Goal: Complete application form

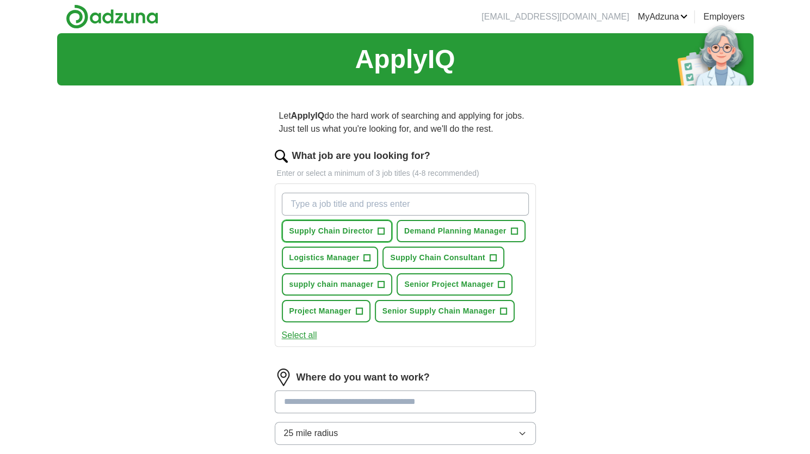
click at [380, 228] on span "+" at bounding box center [381, 231] width 7 height 9
click at [471, 254] on span "Supply Chain Consultant" at bounding box center [437, 257] width 95 height 11
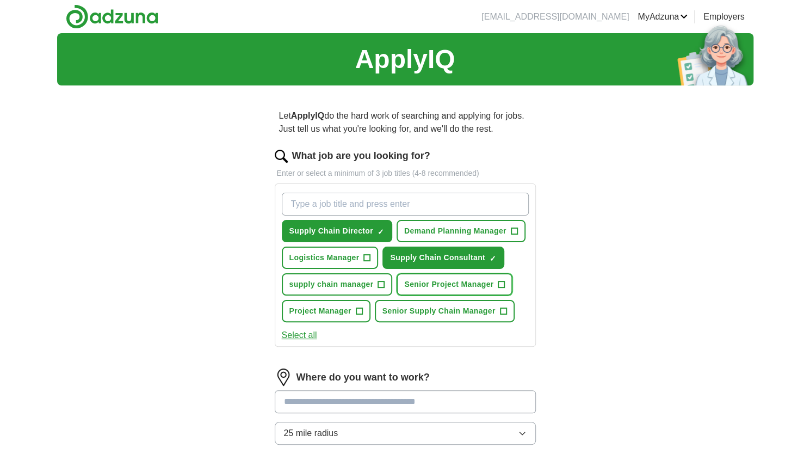
click at [471, 282] on span "Senior Project Manager" at bounding box center [448, 284] width 89 height 11
click at [474, 315] on span "Senior Supply Chain Manager" at bounding box center [439, 310] width 113 height 11
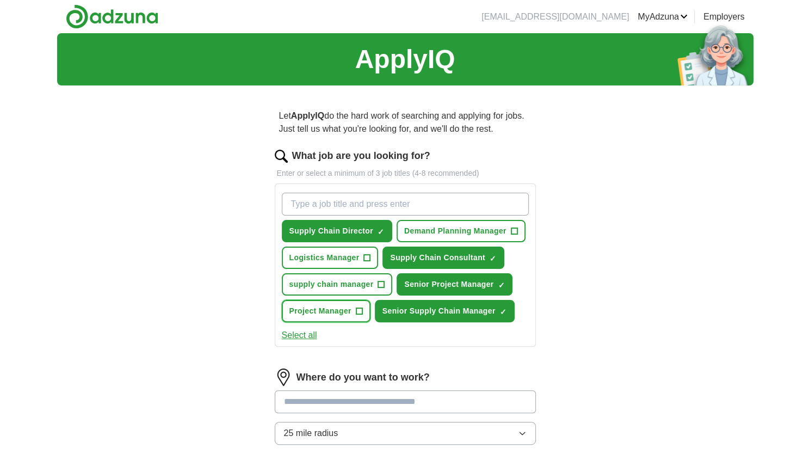
click at [343, 309] on span "Project Manager" at bounding box center [321, 310] width 62 height 11
click at [349, 287] on span "supply chain manager" at bounding box center [332, 284] width 84 height 11
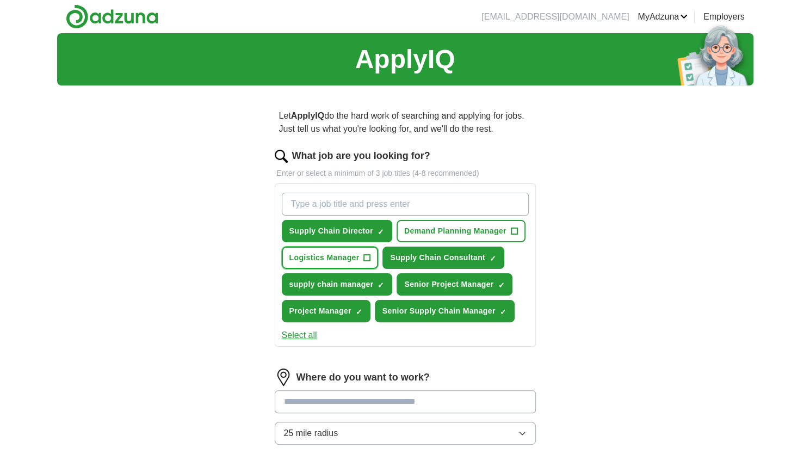
click at [346, 260] on span "Logistics Manager" at bounding box center [325, 257] width 70 height 11
click at [462, 226] on span "Demand Planning Manager" at bounding box center [455, 230] width 102 height 11
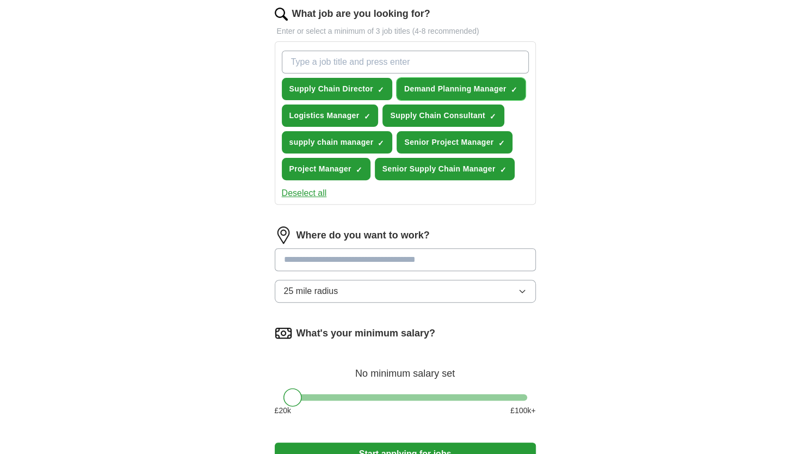
scroll to position [143, 0]
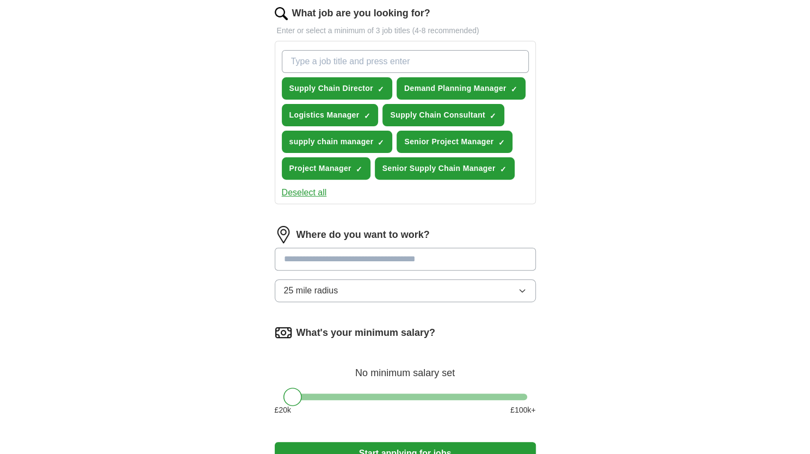
click at [381, 263] on input at bounding box center [405, 259] width 261 height 23
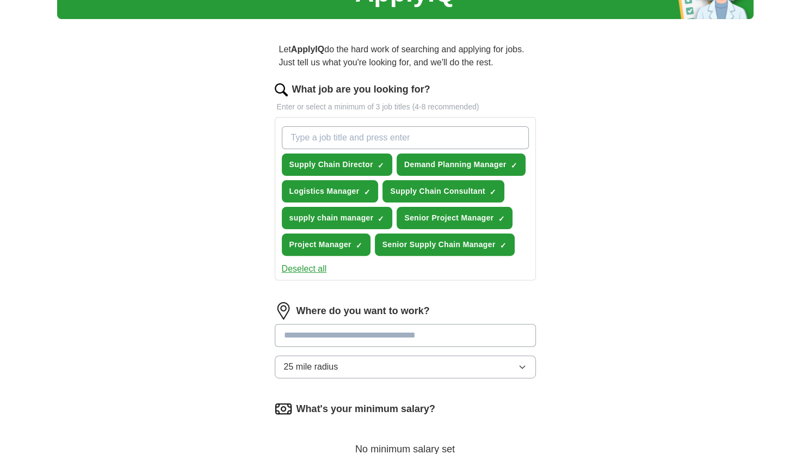
scroll to position [67, 0]
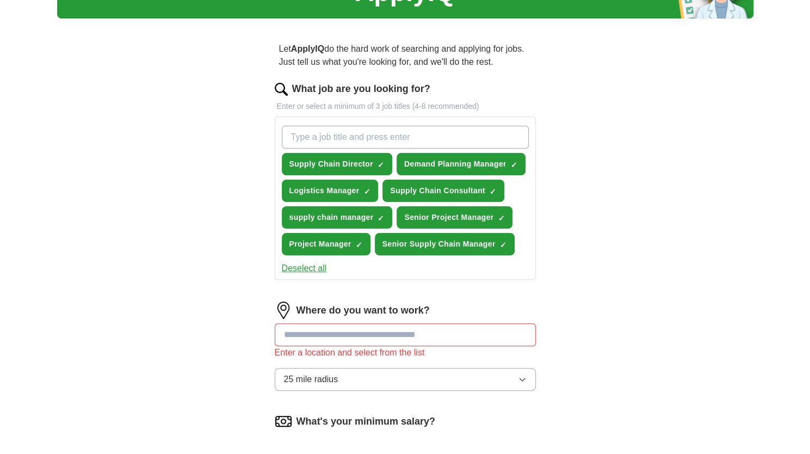
click at [360, 369] on button "25 mile radius" at bounding box center [405, 379] width 261 height 23
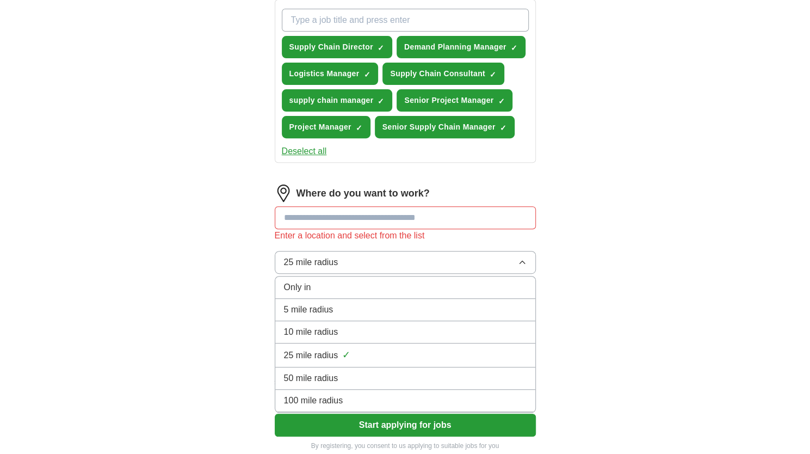
scroll to position [185, 0]
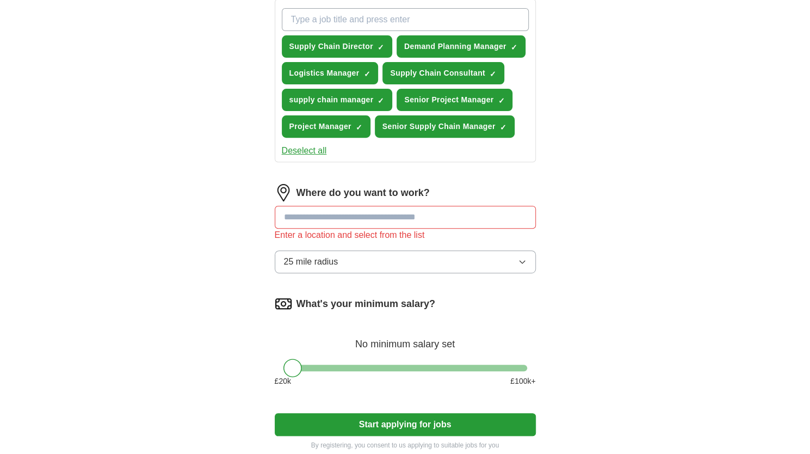
click at [325, 229] on div "Enter a location and select from the list" at bounding box center [405, 235] width 261 height 13
click at [314, 218] on input at bounding box center [405, 217] width 261 height 23
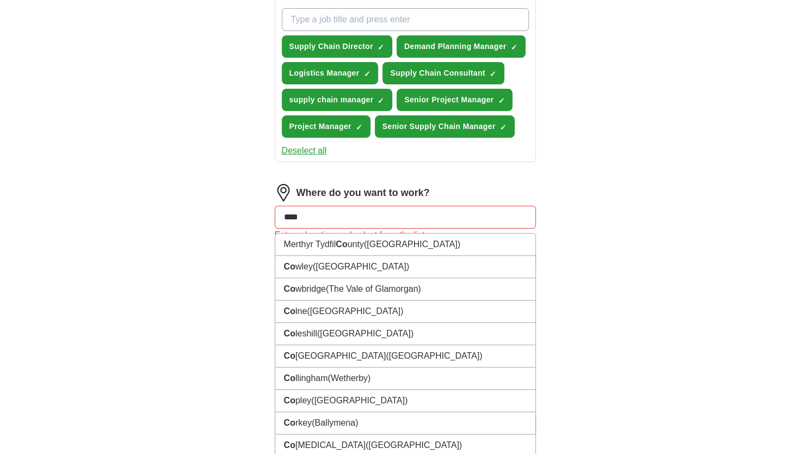
type input "*****"
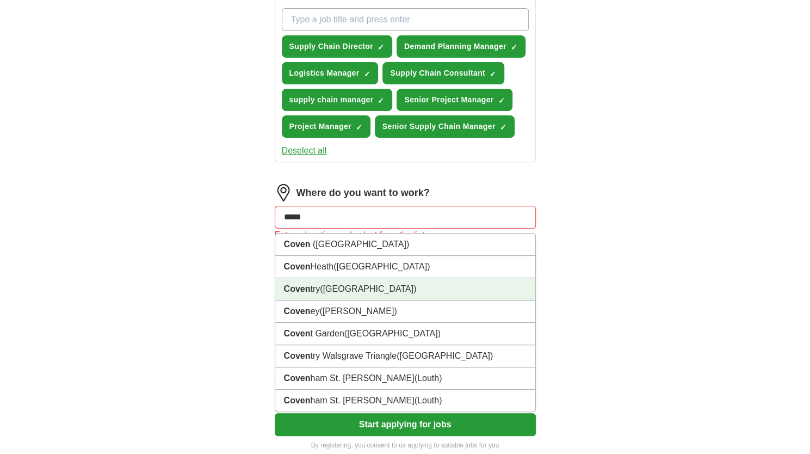
click at [325, 296] on li "Coven try ([GEOGRAPHIC_DATA])" at bounding box center [405, 289] width 260 height 22
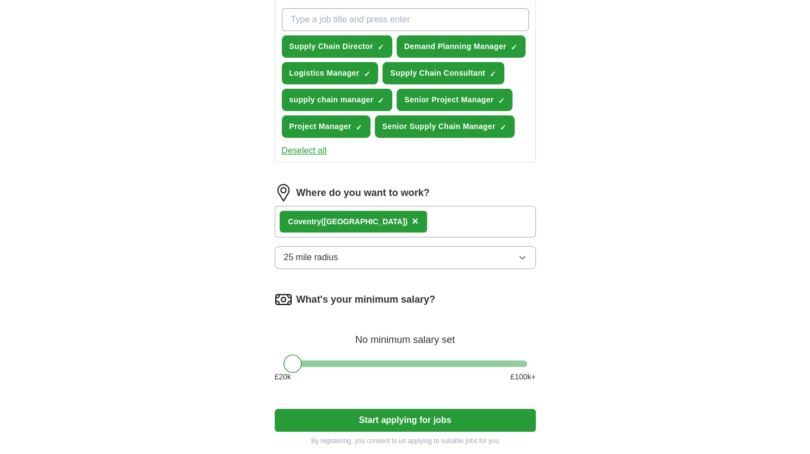
click at [319, 260] on span "25 mile radius" at bounding box center [311, 257] width 54 height 13
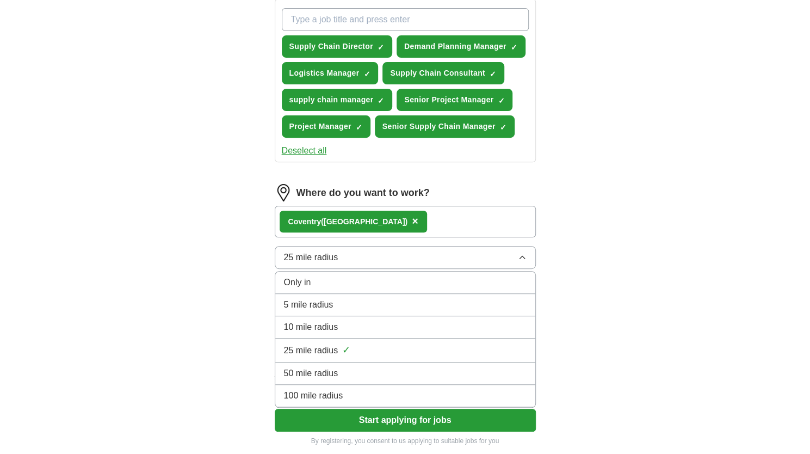
click at [334, 401] on li "100 mile radius" at bounding box center [405, 396] width 260 height 22
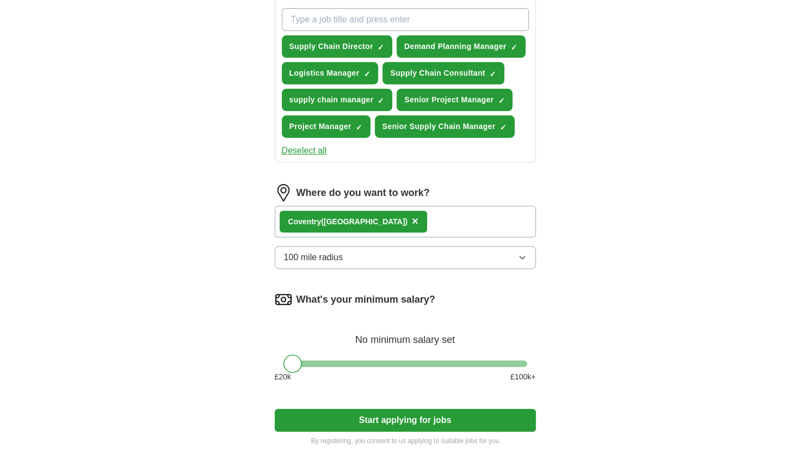
click at [458, 357] on div "What's your minimum salary? No minimum salary set £ 20 k £ 100 k+" at bounding box center [405, 341] width 261 height 101
click at [447, 360] on div at bounding box center [406, 363] width 244 height 7
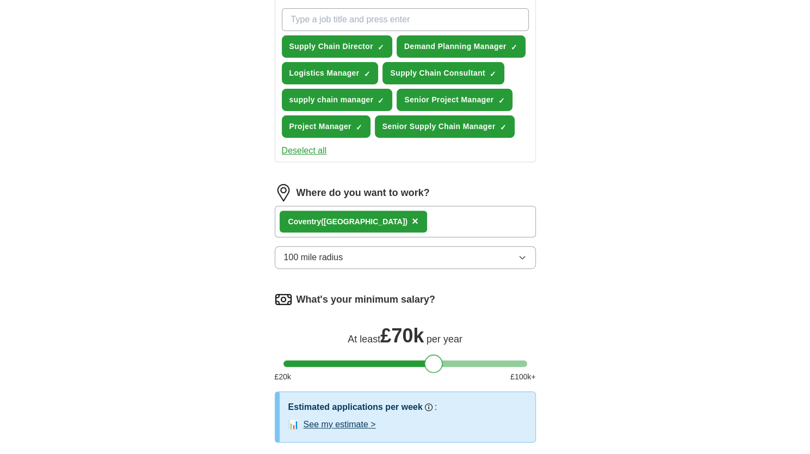
drag, startPoint x: 447, startPoint y: 360, endPoint x: 433, endPoint y: 360, distance: 14.2
click at [433, 360] on div at bounding box center [434, 363] width 19 height 19
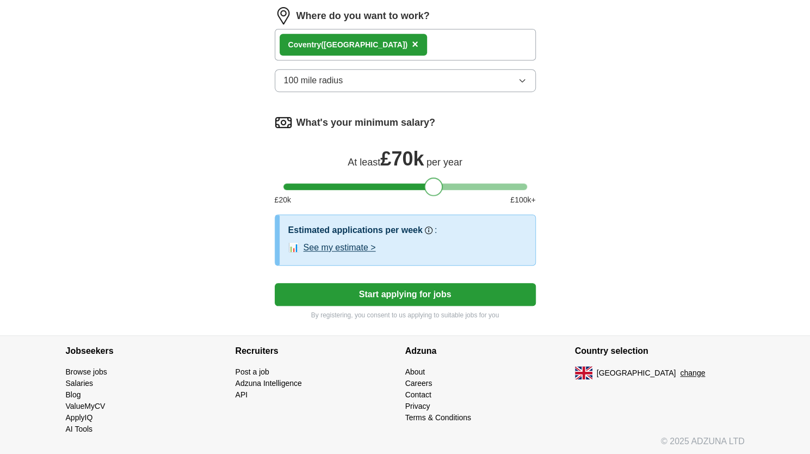
click at [422, 293] on button "Start applying for jobs" at bounding box center [405, 294] width 261 height 23
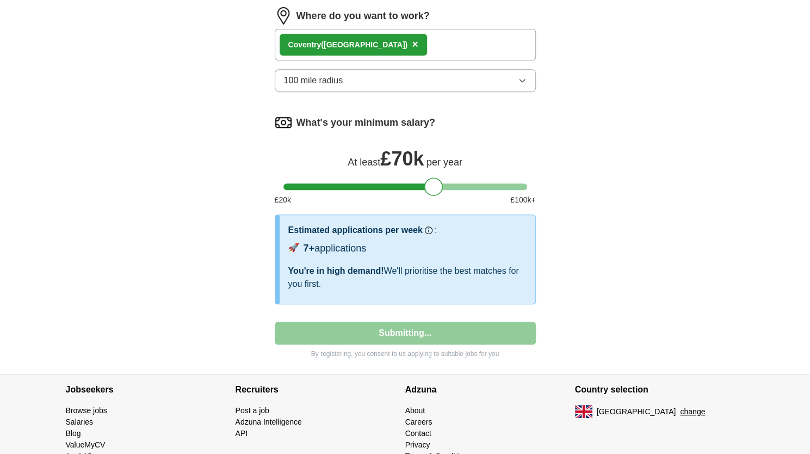
select select "**"
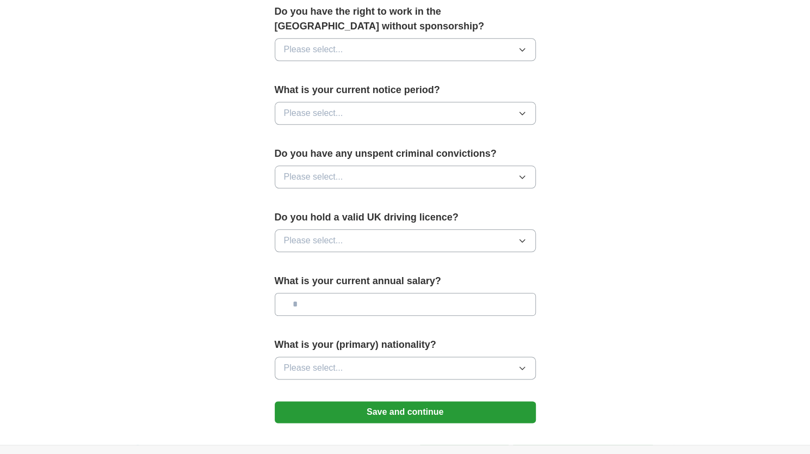
scroll to position [565, 0]
click at [407, 368] on button "Please select..." at bounding box center [405, 367] width 261 height 23
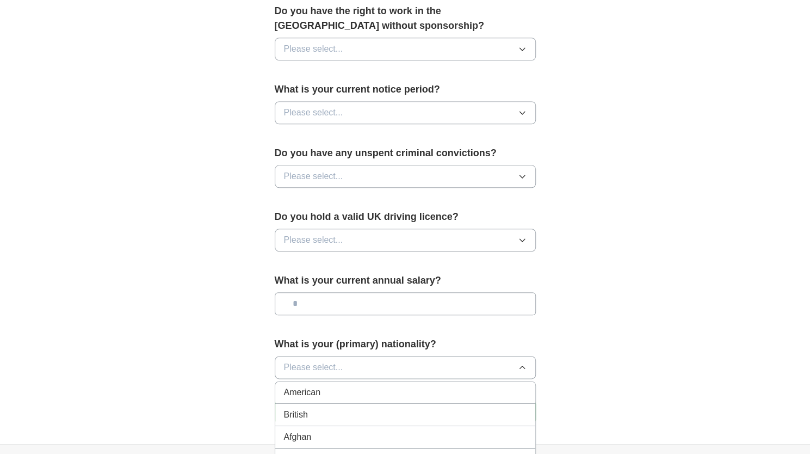
click at [394, 410] on div "British" at bounding box center [405, 414] width 243 height 13
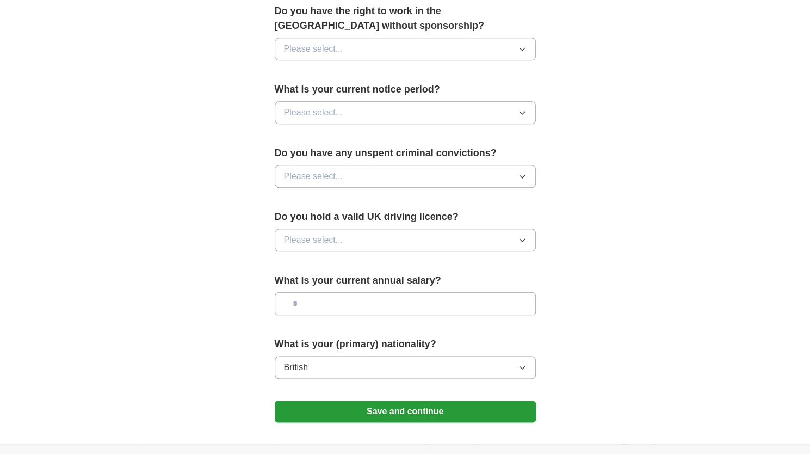
click at [383, 302] on input "text" at bounding box center [405, 303] width 261 height 23
type input "*******"
click at [379, 242] on button "Please select..." at bounding box center [405, 240] width 261 height 23
click at [373, 267] on div "Yes" at bounding box center [405, 265] width 243 height 13
click at [398, 173] on button "Please select..." at bounding box center [405, 176] width 261 height 23
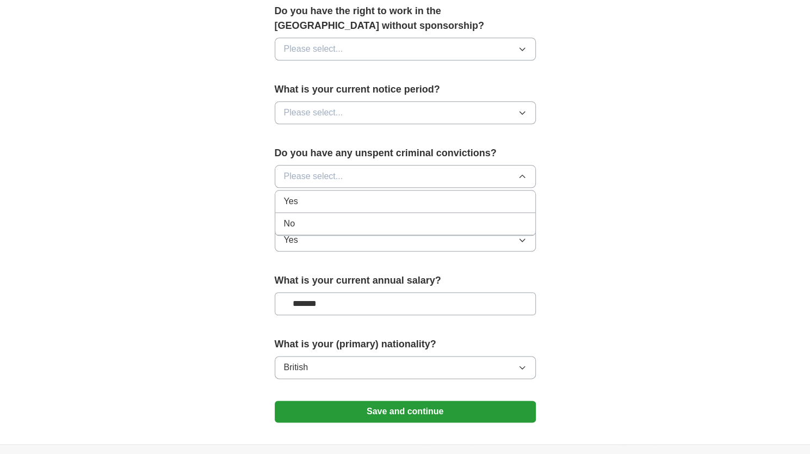
click at [384, 218] on div "No" at bounding box center [405, 223] width 243 height 13
click at [391, 118] on button "Please select..." at bounding box center [405, 112] width 261 height 23
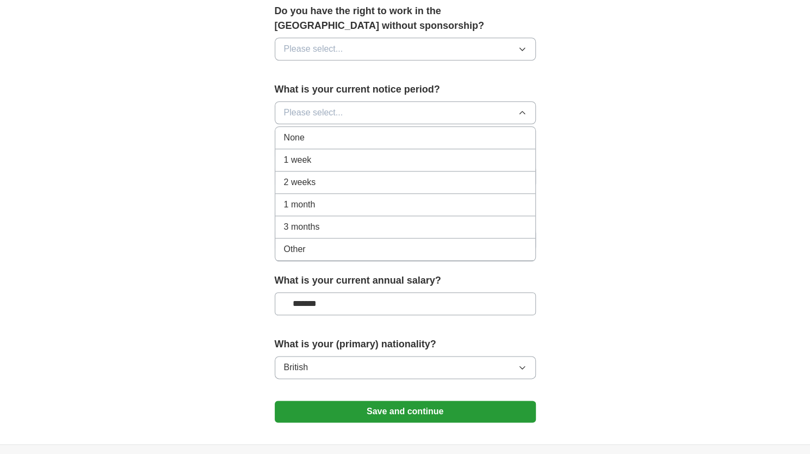
click at [387, 139] on div "None" at bounding box center [405, 137] width 243 height 13
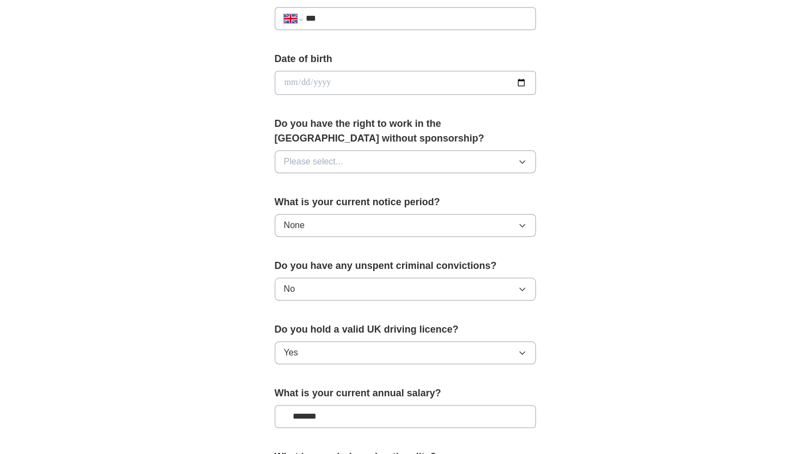
scroll to position [452, 0]
click at [384, 161] on button "Please select..." at bounding box center [405, 162] width 261 height 23
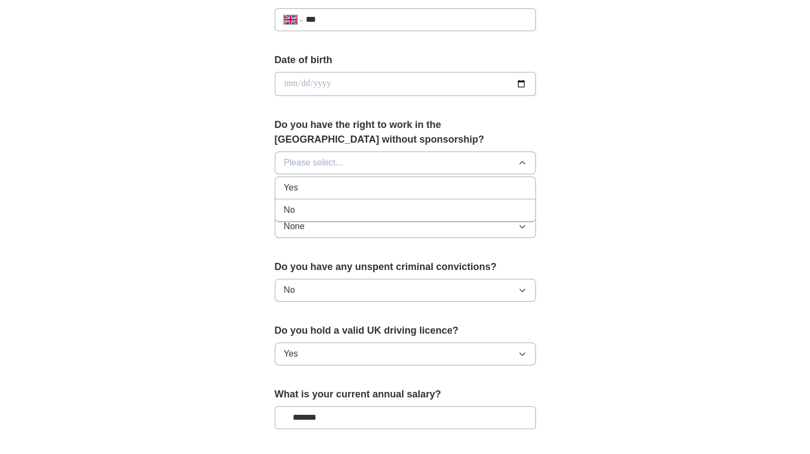
click at [378, 181] on div "Yes" at bounding box center [405, 187] width 243 height 13
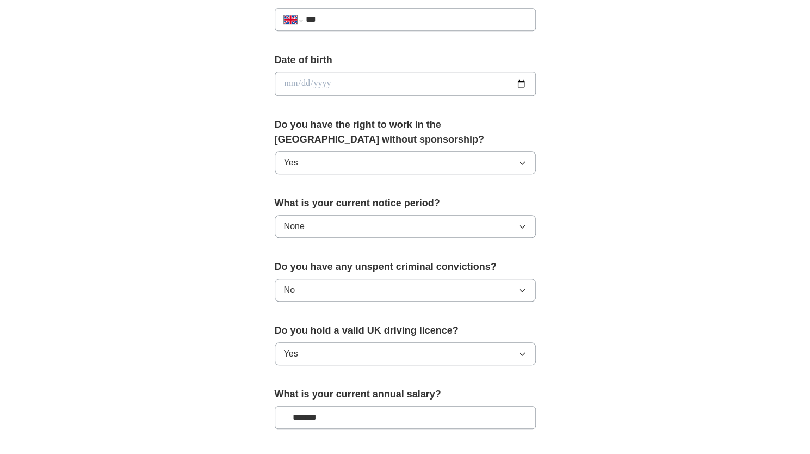
scroll to position [673, 0]
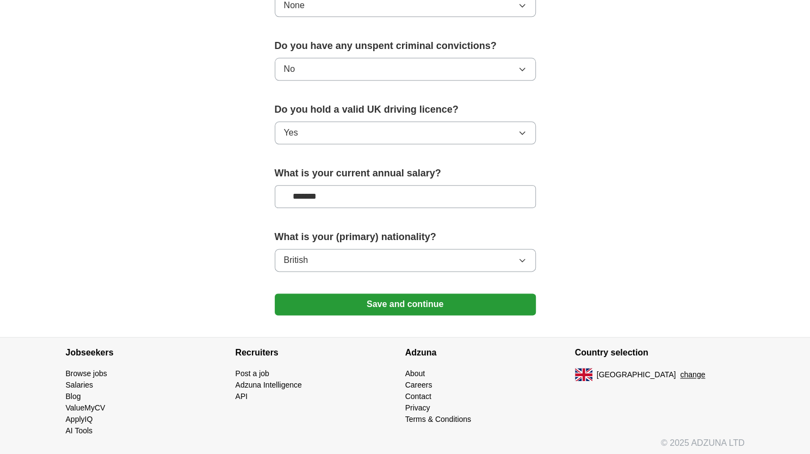
click at [402, 299] on button "Save and continue" at bounding box center [405, 304] width 261 height 22
